Goal: Navigation & Orientation: Find specific page/section

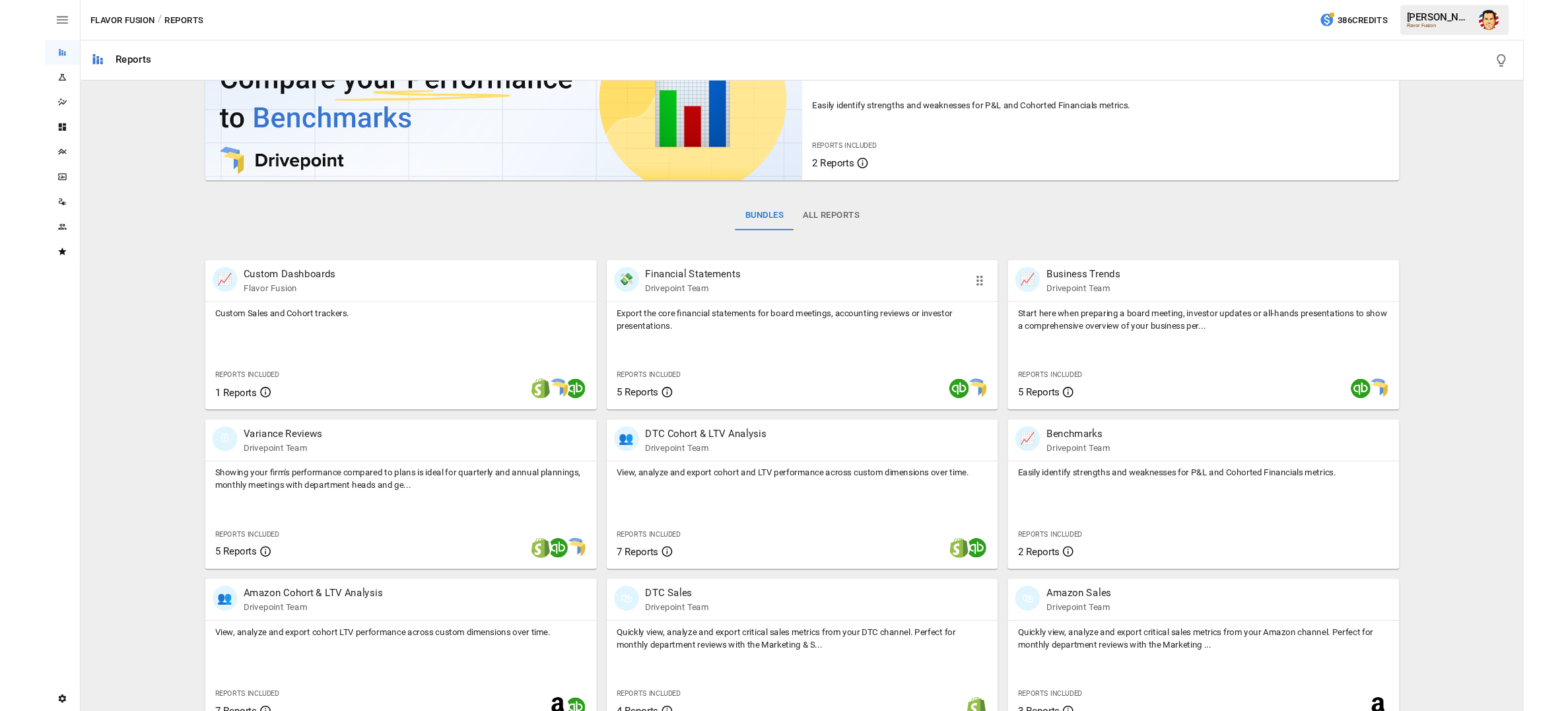
scroll to position [80, 0]
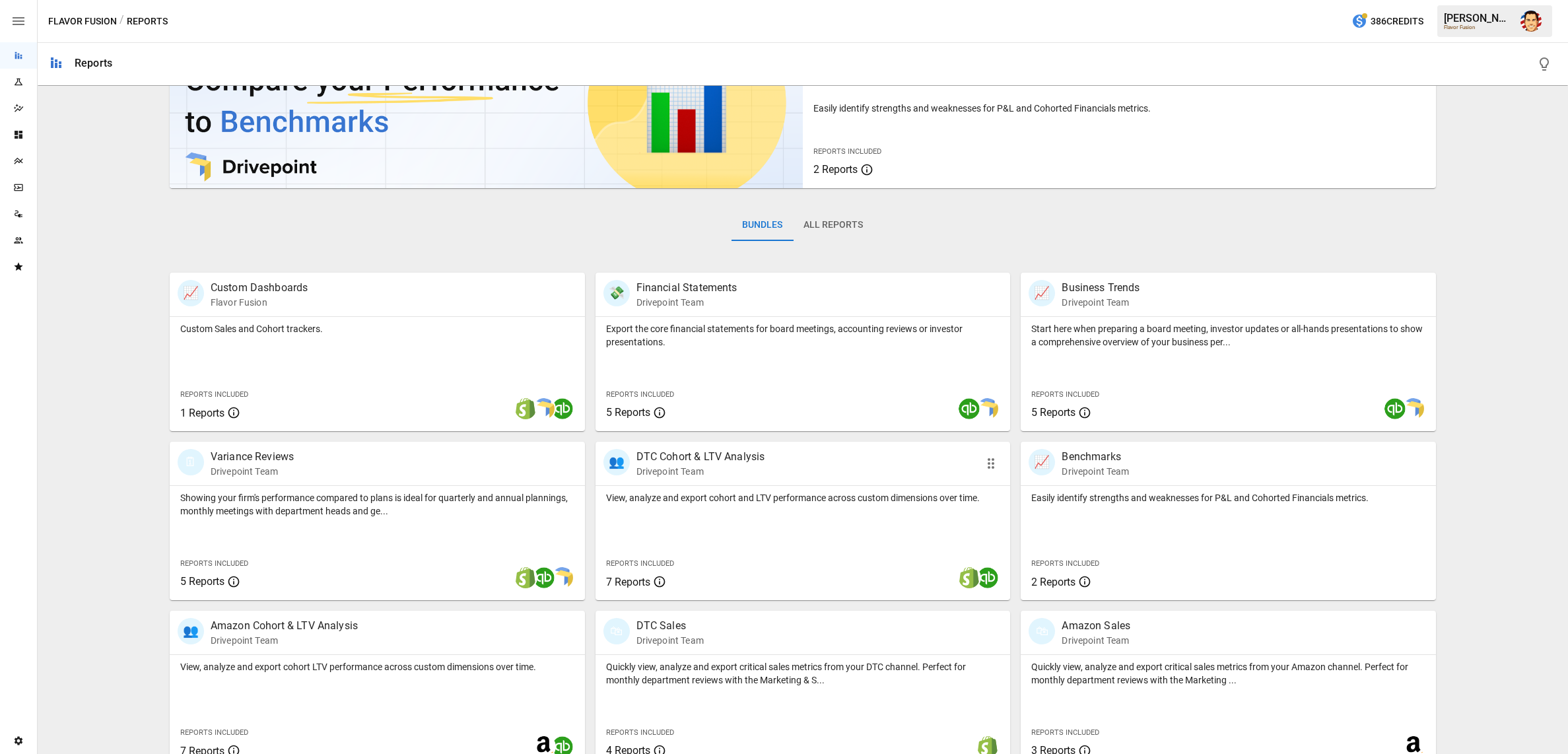
click at [827, 499] on p "View, analyze and export cohort and LTV performance across custom dimensions ov…" at bounding box center [804, 498] width 394 height 13
click at [22, 156] on icon "Plans" at bounding box center [19, 161] width 11 height 11
click at [17, 135] on icon "Dashboards" at bounding box center [19, 135] width 11 height 11
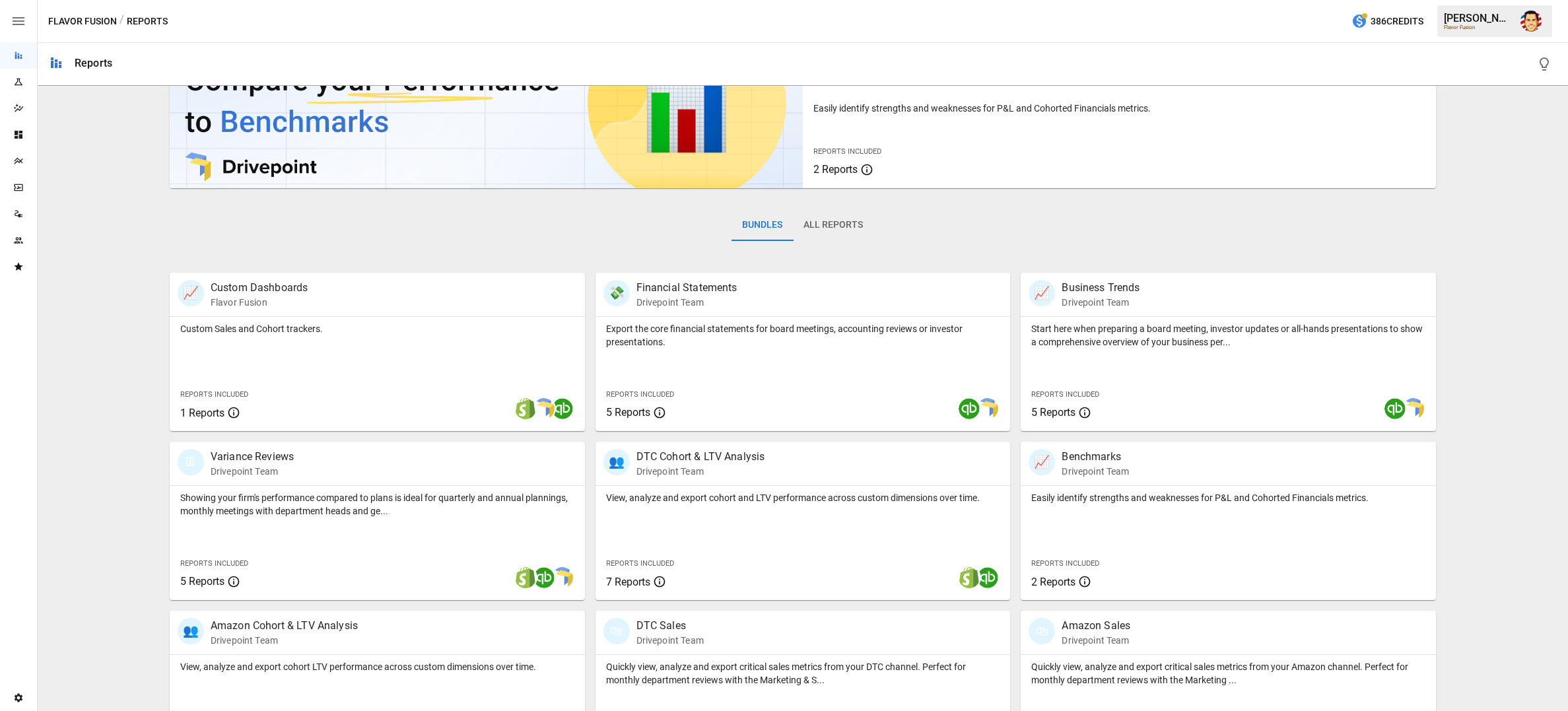
scroll to position [0, 0]
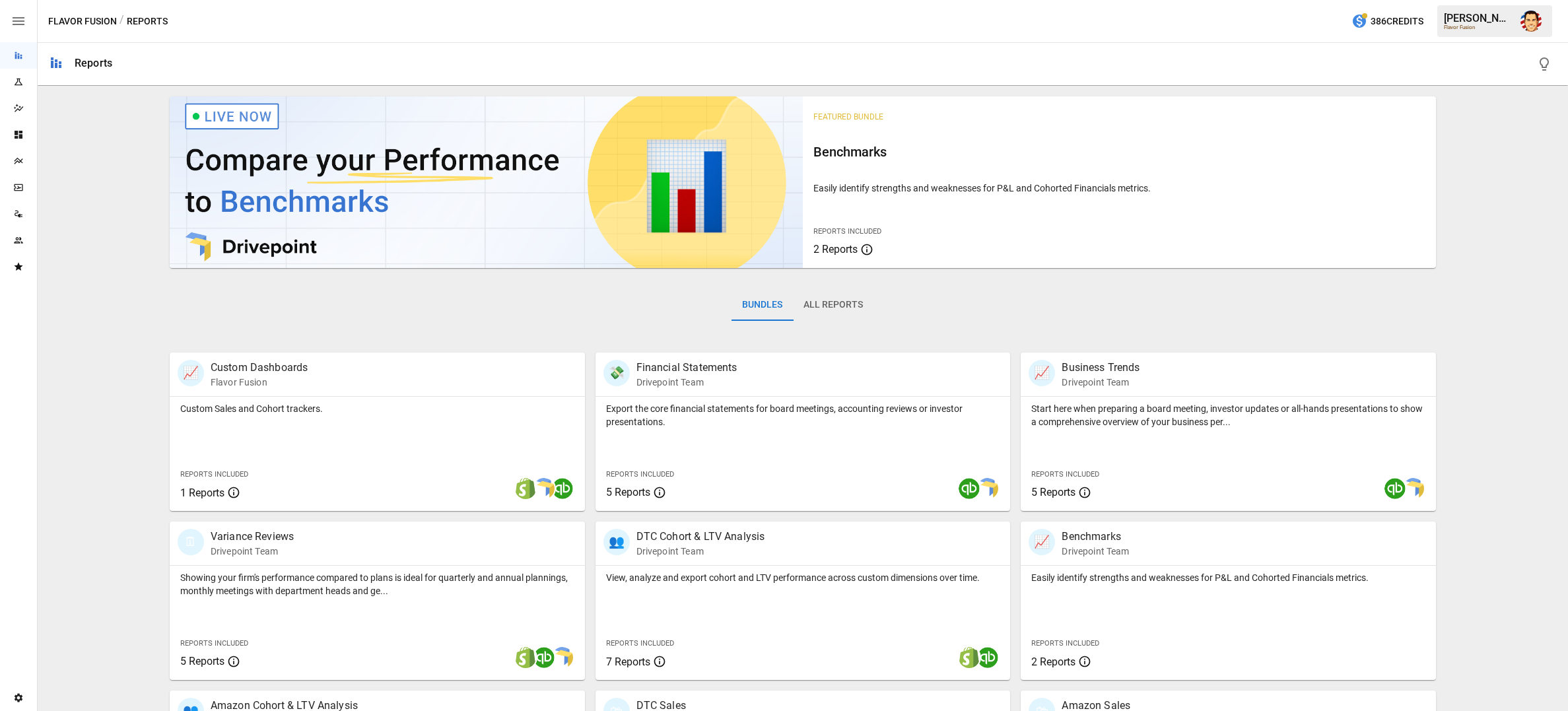
click at [27, 19] on button "button" at bounding box center [19, 21] width 37 height 42
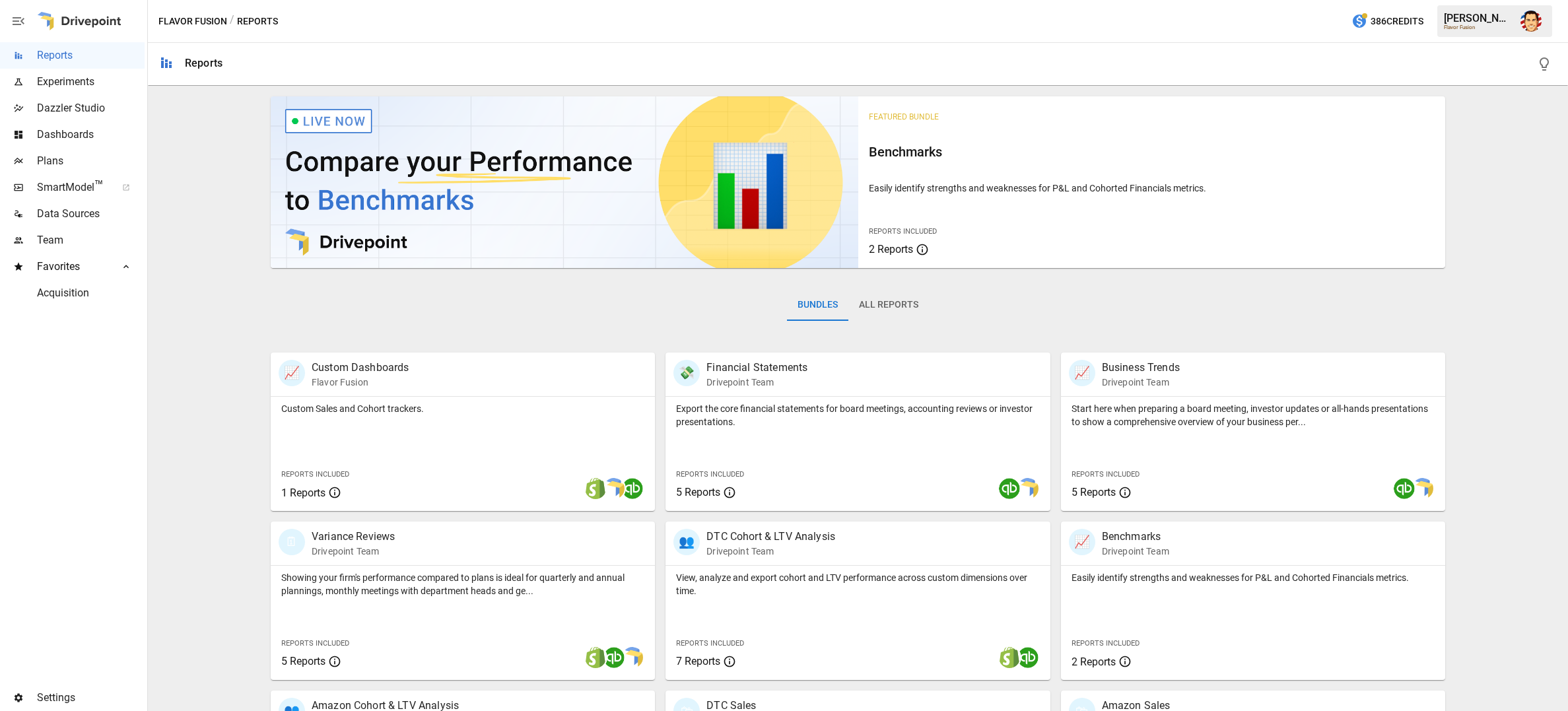
click at [210, 281] on div "Featured Bundle Benchmarks Easily identify strengths and weaknesses for P&L and…" at bounding box center [858, 640] width 1410 height 1096
click at [65, 222] on div "Data Sources" at bounding box center [72, 214] width 144 height 26
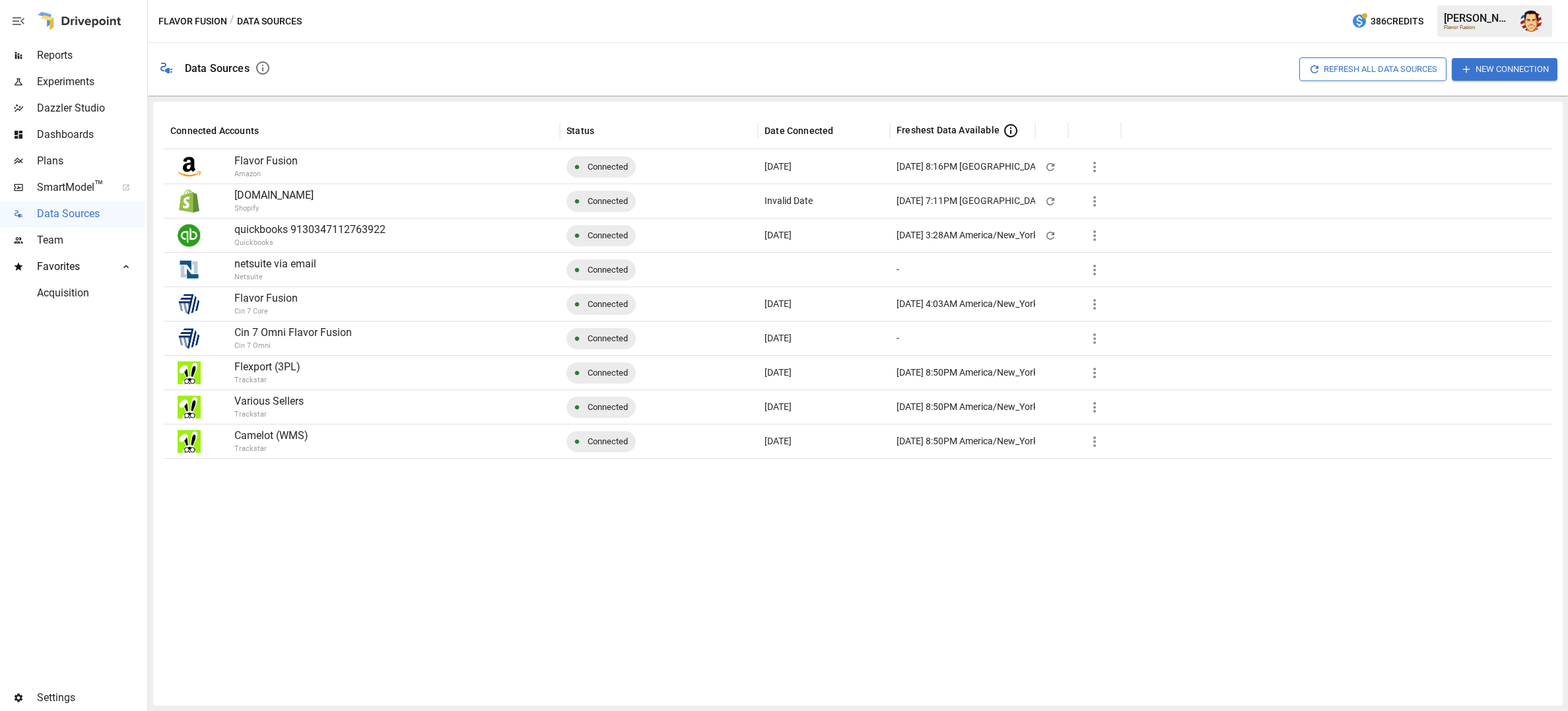
click at [64, 56] on span "Reports" at bounding box center [91, 56] width 108 height 16
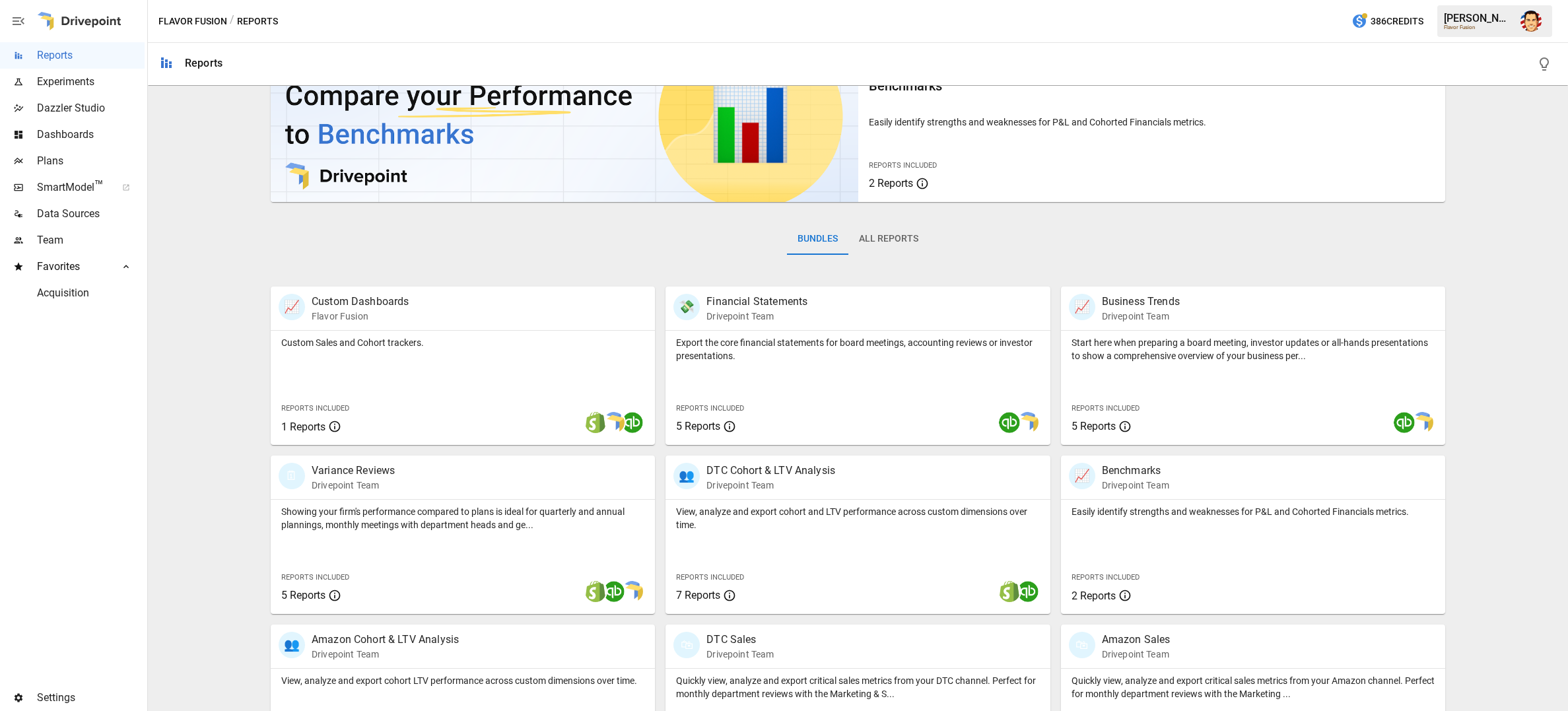
scroll to position [37, 0]
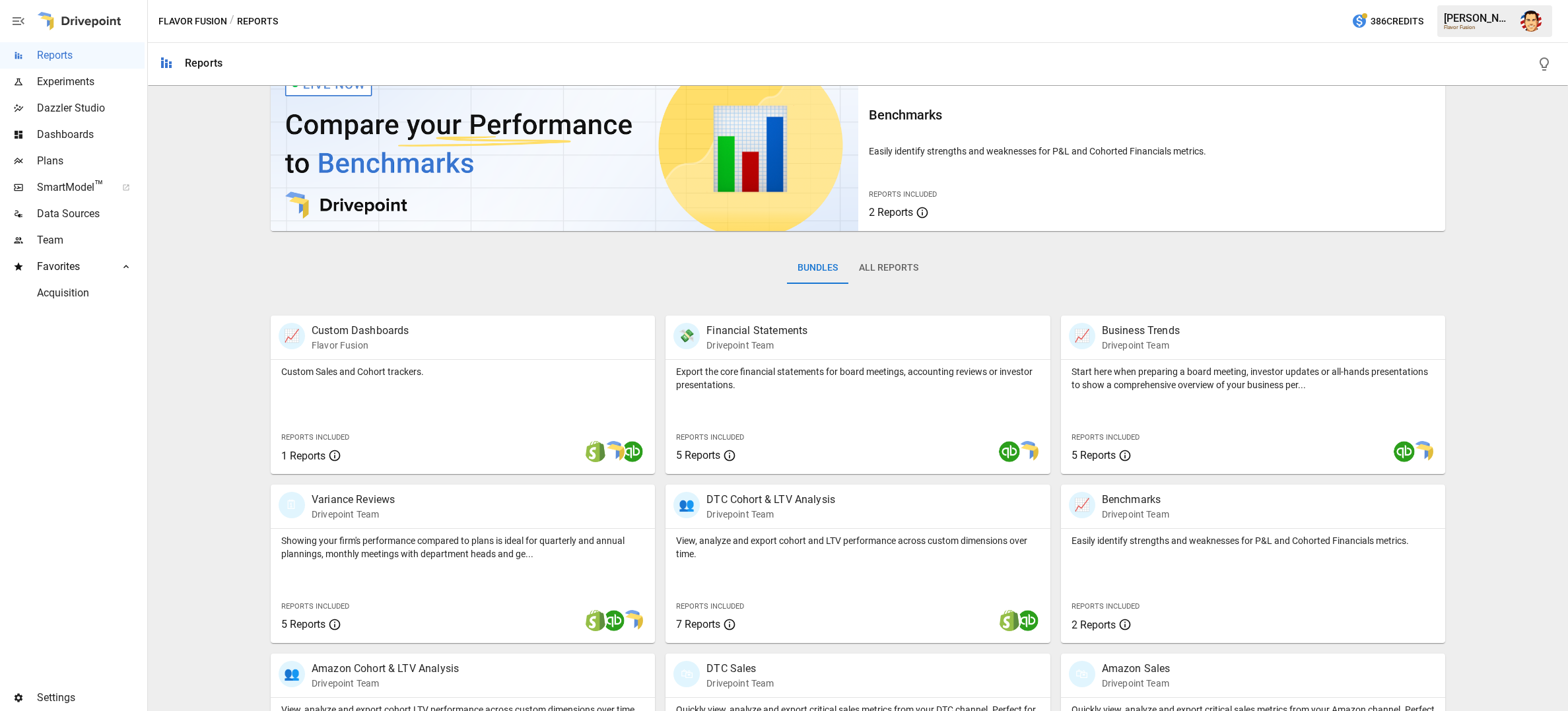
click at [457, 272] on div "Bundles All Reports" at bounding box center [858, 279] width 1175 height 74
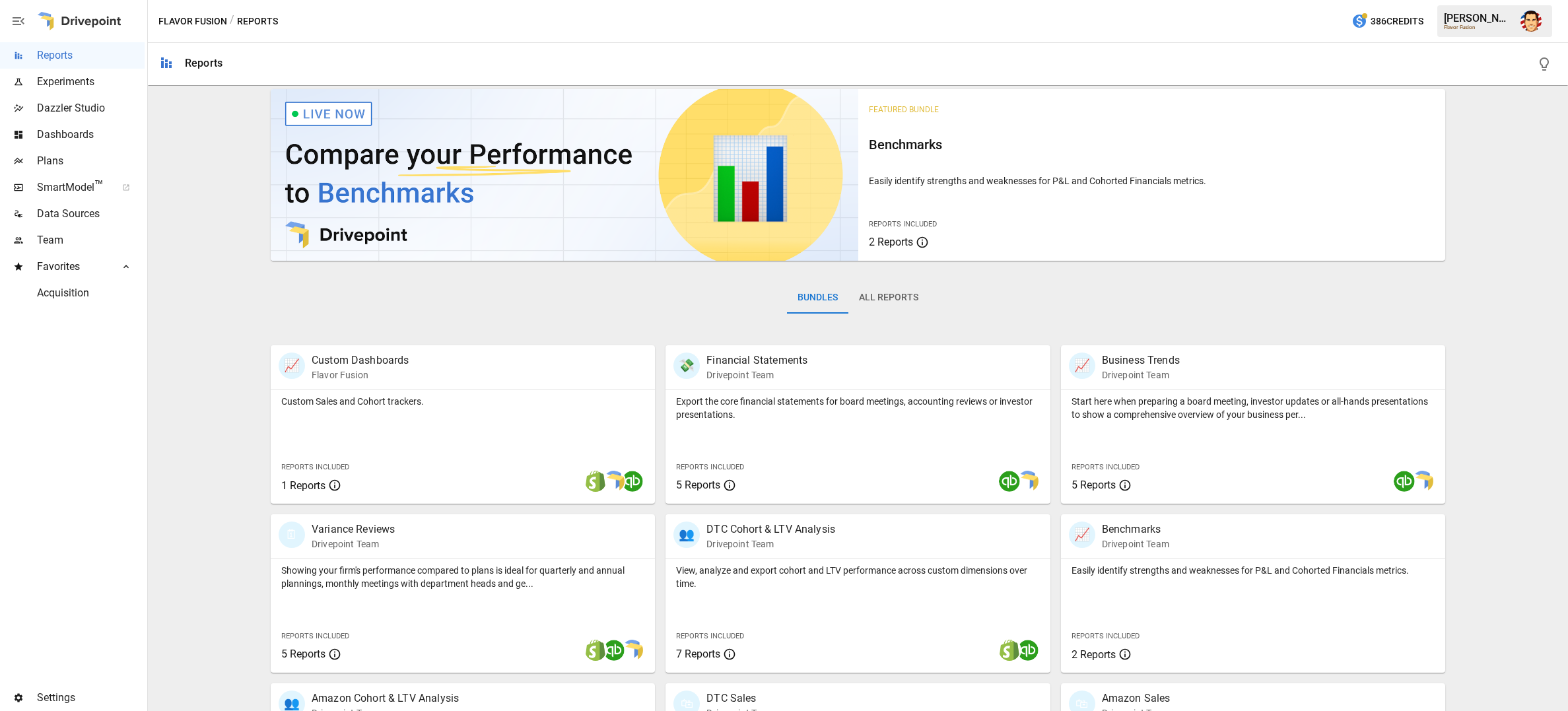
scroll to position [0, 0]
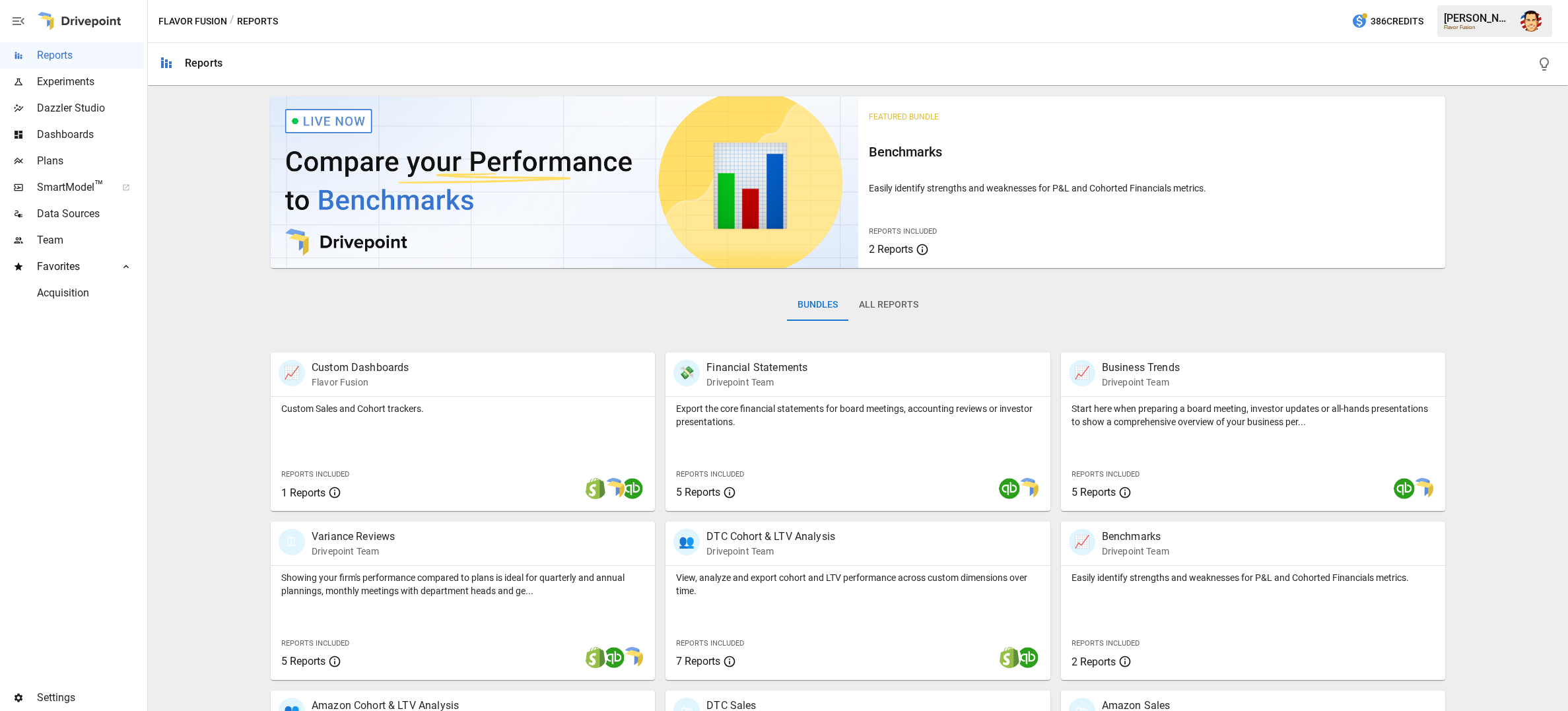
click at [57, 167] on span "Plans" at bounding box center [91, 161] width 108 height 16
